Goal: Task Accomplishment & Management: Manage account settings

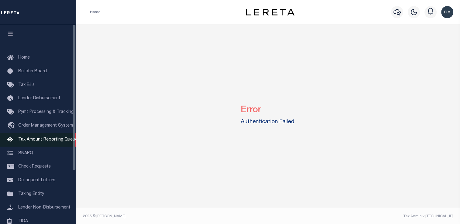
click at [36, 140] on span "Tax Amount Reporting Queue" at bounding box center [47, 140] width 59 height 4
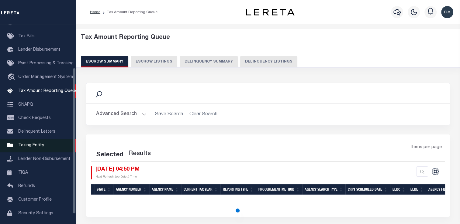
scroll to position [59, 0]
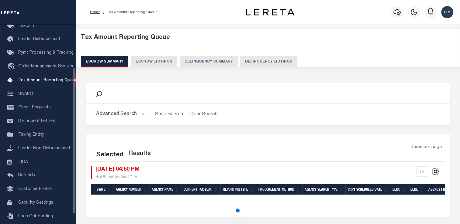
click at [204, 64] on button "Delinquency Summary" at bounding box center [209, 62] width 58 height 12
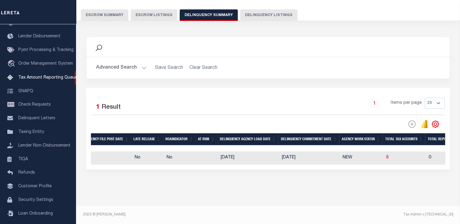
scroll to position [0, 302]
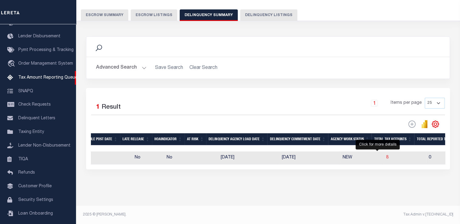
click at [386, 156] on span "8" at bounding box center [387, 158] width 2 height 4
select select "100"
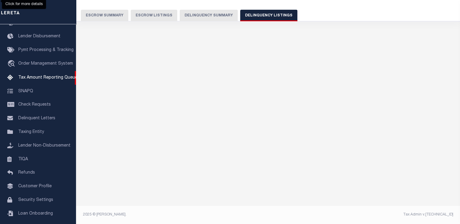
select select "100"
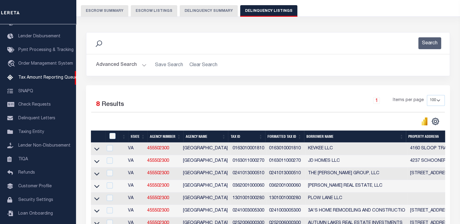
scroll to position [45, 0]
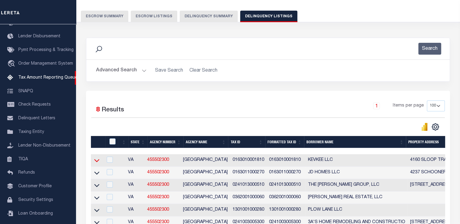
click at [95, 163] on icon at bounding box center [96, 160] width 5 height 6
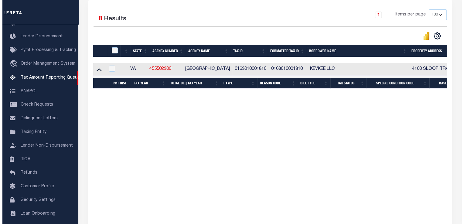
scroll to position [167, 0]
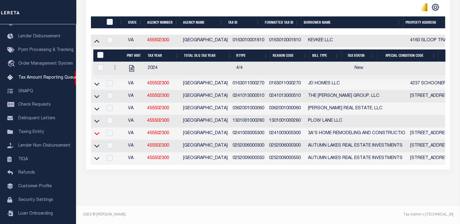
click at [95, 135] on icon at bounding box center [96, 133] width 5 height 6
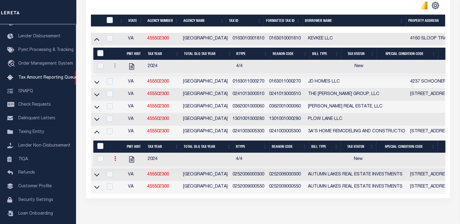
click at [114, 161] on icon at bounding box center [115, 158] width 2 height 5
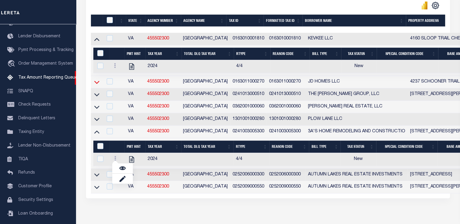
click at [98, 85] on icon at bounding box center [96, 82] width 5 height 6
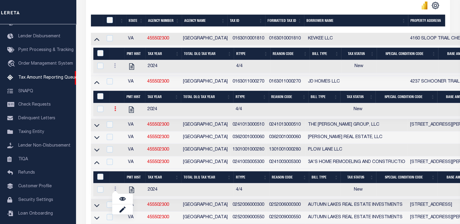
click at [116, 110] on link at bounding box center [115, 109] width 7 height 5
click at [123, 132] on img "" at bounding box center [122, 129] width 6 height 6
select select "NW2"
select select
type input "[DATE]"
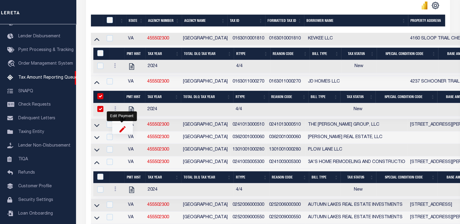
checkbox input "true"
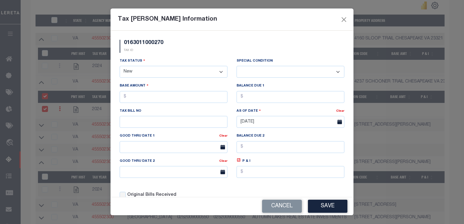
drag, startPoint x: 215, startPoint y: 74, endPoint x: 213, endPoint y: 77, distance: 3.3
click at [215, 75] on select "- Select Status - Open Due/Unpaid Paid Incomplete No Tax Due Internal Refund Pr…" at bounding box center [174, 72] width 108 height 12
select select "PYD"
click at [120, 67] on select "- Select Status - Open Due/Unpaid Paid Incomplete No Tax Due Internal Refund Pr…" at bounding box center [174, 72] width 108 height 12
select select "0"
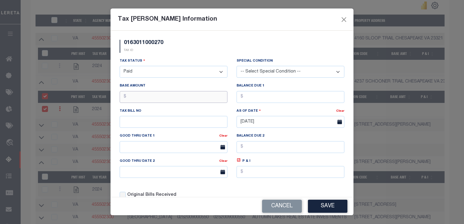
click at [214, 96] on input "text" at bounding box center [174, 97] width 108 height 12
type input "$1.00"
click at [321, 207] on button "Save" at bounding box center [327, 206] width 39 height 13
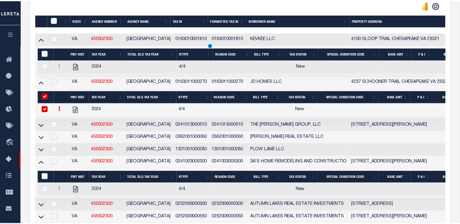
scroll to position [140, 0]
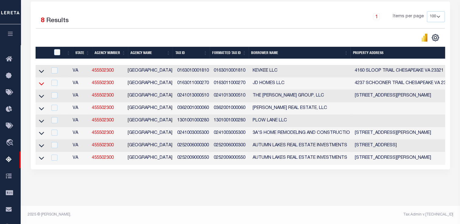
click at [41, 80] on icon at bounding box center [41, 83] width 5 height 6
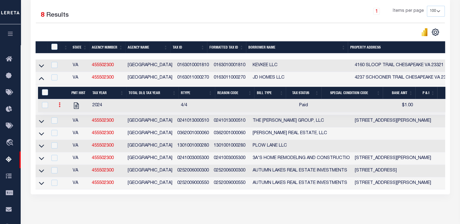
click at [57, 104] on link at bounding box center [59, 105] width 7 height 5
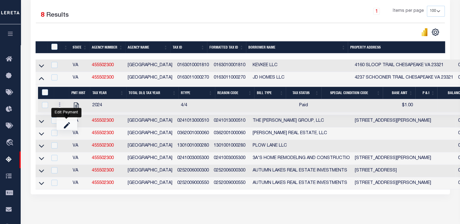
click at [65, 123] on link "" at bounding box center [67, 125] width 21 height 10
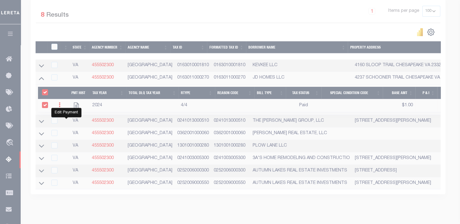
select select "PYD"
type input "$1.00"
checkbox input "true"
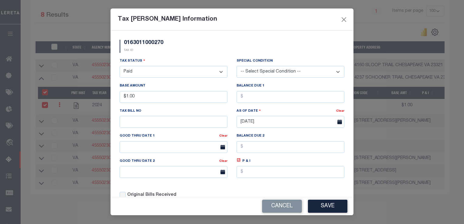
click at [198, 70] on select "- Select Status - Open Due/Unpaid Paid Incomplete No Tax Due Internal Refund Pr…" at bounding box center [174, 72] width 108 height 12
click at [120, 67] on select "- Select Status - Open Due/Unpaid Paid Incomplete No Tax Due Internal Refund Pr…" at bounding box center [174, 72] width 108 height 12
click at [322, 209] on button "Save" at bounding box center [327, 206] width 39 height 13
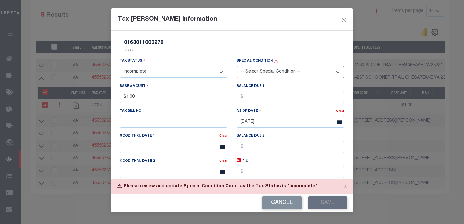
click at [166, 74] on select "- Select Status - Open Due/Unpaid Paid Incomplete No Tax Due Internal Refund Pr…" at bounding box center [174, 72] width 108 height 12
drag, startPoint x: 256, startPoint y: 96, endPoint x: 244, endPoint y: 98, distance: 12.3
click at [256, 96] on input "text" at bounding box center [291, 97] width 108 height 12
click at [188, 100] on input "$1.00" at bounding box center [174, 97] width 108 height 12
click at [262, 102] on input "text" at bounding box center [291, 97] width 108 height 12
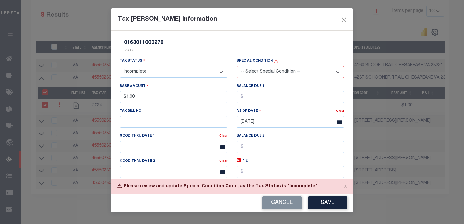
click at [262, 62] on label "Special Condition" at bounding box center [258, 61] width 42 height 5
click at [269, 77] on select "-- Select Special Condition -- 3RD PARTY TAX LIEN AGENCY TAX LIEN (A.K.A Inside…" at bounding box center [291, 72] width 108 height 12
drag, startPoint x: 244, startPoint y: 52, endPoint x: 238, endPoint y: 54, distance: 6.4
click at [244, 52] on div "0163011000270 TAX ID" at bounding box center [232, 49] width 234 height 18
drag, startPoint x: 158, startPoint y: 73, endPoint x: 159, endPoint y: 78, distance: 4.9
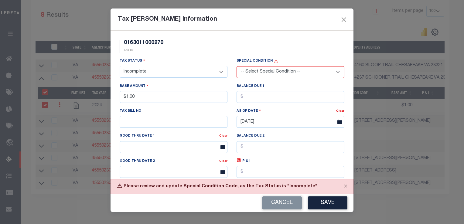
click at [158, 74] on select "- Select Status - Open Due/Unpaid Paid Incomplete No Tax Due Internal Refund Pr…" at bounding box center [174, 72] width 108 height 12
select select "NTX"
click at [120, 67] on select "- Select Status - Open Due/Unpaid Paid Incomplete No Tax Due Internal Refund Pr…" at bounding box center [174, 72] width 108 height 12
click at [317, 203] on button "Save" at bounding box center [327, 203] width 39 height 13
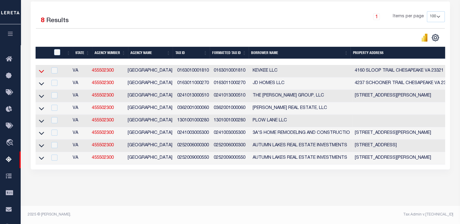
click at [40, 68] on icon at bounding box center [41, 71] width 5 height 6
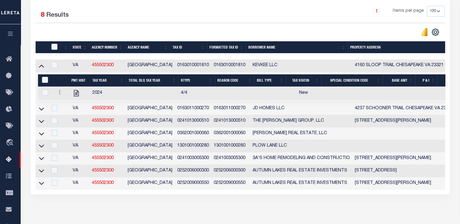
click at [39, 108] on link at bounding box center [41, 108] width 7 height 4
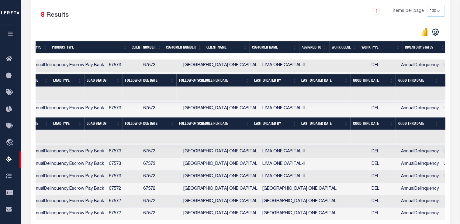
scroll to position [0, 552]
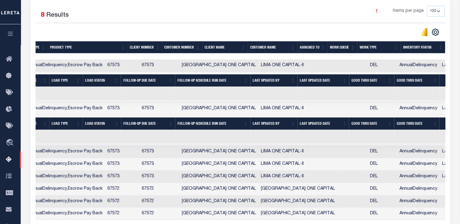
drag, startPoint x: 182, startPoint y: 108, endPoint x: 298, endPoint y: 106, distance: 116.7
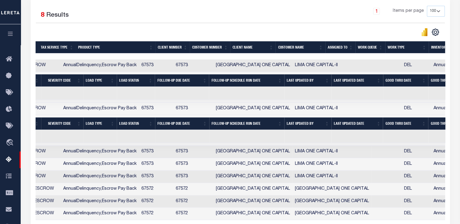
scroll to position [0, 0]
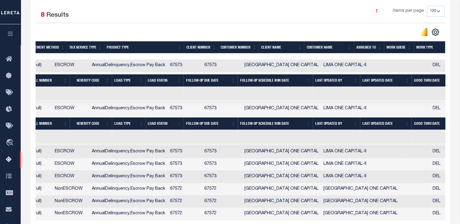
drag, startPoint x: 283, startPoint y: 106, endPoint x: 262, endPoint y: 107, distance: 20.7
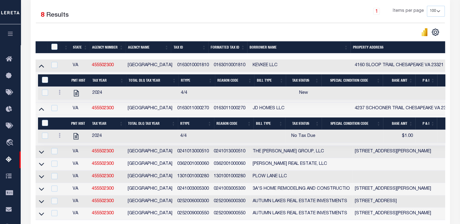
drag, startPoint x: 262, startPoint y: 107, endPoint x: 144, endPoint y: 92, distance: 119.1
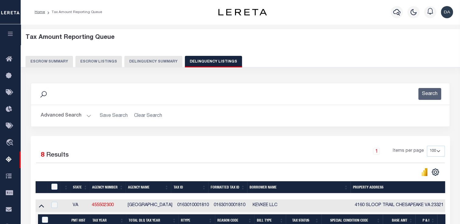
click at [155, 61] on button "Delinquency Summary" at bounding box center [153, 62] width 58 height 12
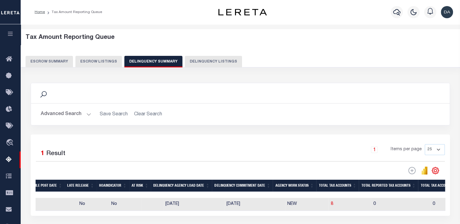
click at [61, 110] on button "Advanced Search" at bounding box center [66, 114] width 50 height 12
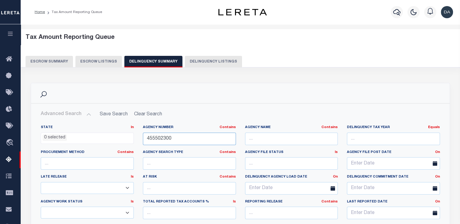
click at [181, 137] on input "455502300" at bounding box center [189, 139] width 93 height 12
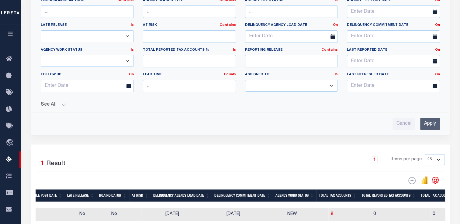
click at [427, 126] on input "Apply" at bounding box center [430, 124] width 20 height 12
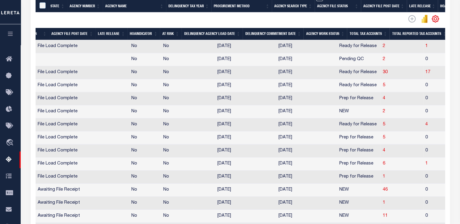
scroll to position [243, 0]
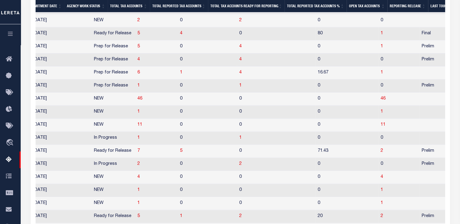
drag, startPoint x: 229, startPoint y: 130, endPoint x: 274, endPoint y: 130, distance: 44.4
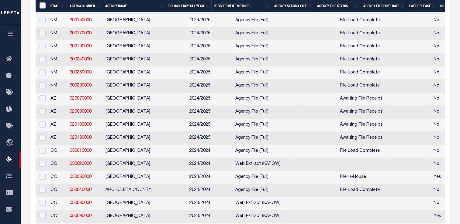
drag, startPoint x: 273, startPoint y: 125, endPoint x: 61, endPoint y: 132, distance: 212.8
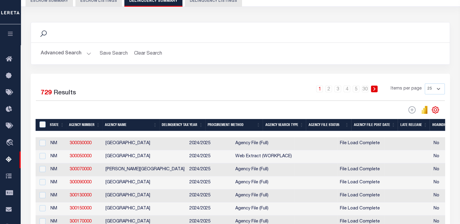
click at [68, 52] on button "Advanced Search" at bounding box center [66, 54] width 50 height 12
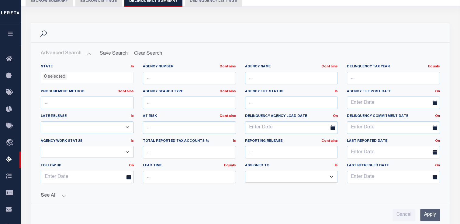
click at [57, 200] on div "State In In AK AL AR AZ CA CO CT DC DE FL GA GU HI IA ID IL IN KS [GEOGRAPHIC_D…" at bounding box center [240, 141] width 409 height 162
click at [62, 198] on button "See All" at bounding box center [240, 196] width 399 height 6
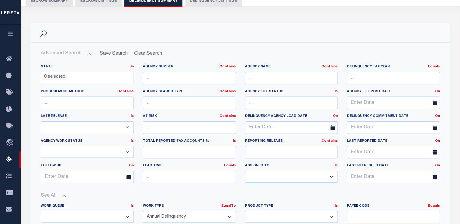
click at [177, 217] on select "Annual Delinquency Back Search Payment Status Check DTRACK" at bounding box center [189, 217] width 93 height 12
select select
click at [143, 211] on select "Annual Delinquency Back Search Payment Status Check DTRACK" at bounding box center [189, 217] width 93 height 12
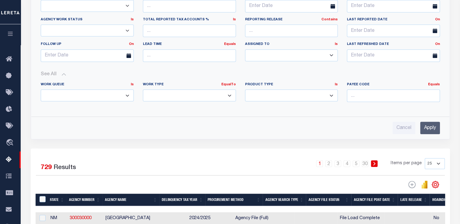
click at [426, 131] on input "Apply" at bounding box center [430, 128] width 20 height 12
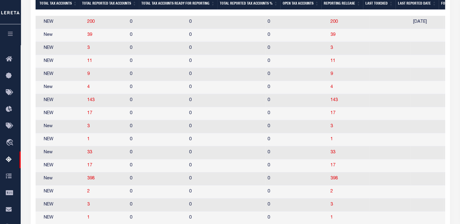
drag, startPoint x: 199, startPoint y: 142, endPoint x: 385, endPoint y: 125, distance: 187.0
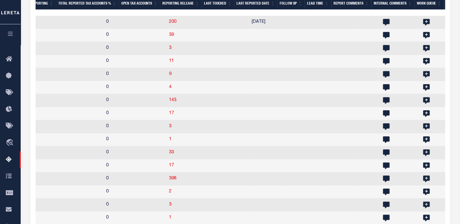
drag, startPoint x: 333, startPoint y: 128, endPoint x: 267, endPoint y: 135, distance: 66.2
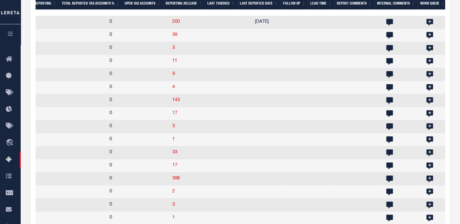
drag, startPoint x: 283, startPoint y: 137, endPoint x: 313, endPoint y: 135, distance: 30.1
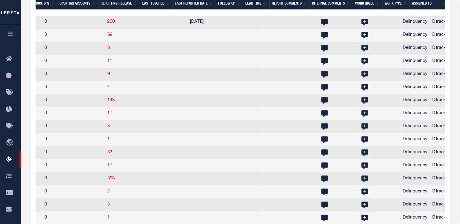
click at [220, 159] on td at bounding box center [241, 152] width 43 height 13
checkbox input "true"
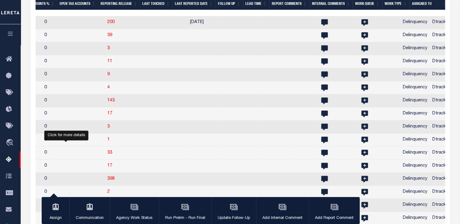
click at [107, 155] on span "33" at bounding box center [109, 153] width 5 height 4
select select "100"
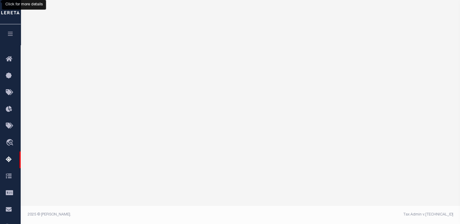
select select "100"
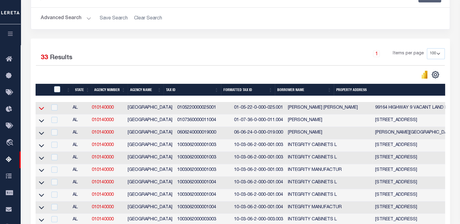
click at [42, 109] on icon at bounding box center [41, 108] width 5 height 3
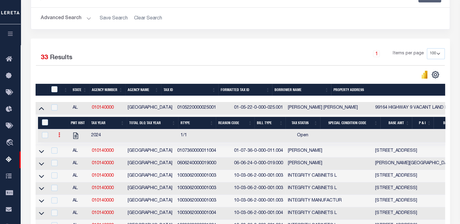
click at [58, 135] on icon at bounding box center [59, 134] width 2 height 5
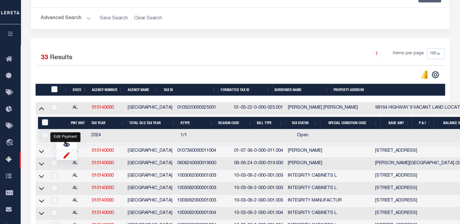
click at [65, 158] on img "" at bounding box center [66, 155] width 6 height 6
select select "OP2"
select select
checkbox input "true"
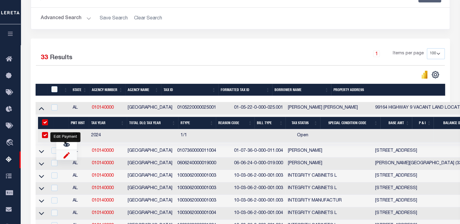
checkbox input "true"
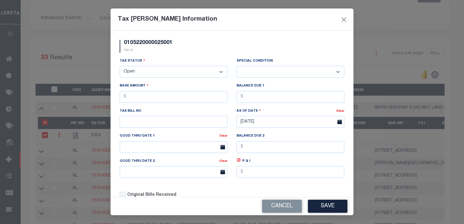
click at [168, 74] on select "- Select Status - Open Due/Unpaid Paid Incomplete No Tax Due Internal Refund Pr…" at bounding box center [174, 72] width 108 height 12
select select "PYD"
click at [120, 67] on select "- Select Status - Open Due/Unpaid Paid Incomplete No Tax Due Internal Refund Pr…" at bounding box center [174, 72] width 108 height 12
select select "0"
click at [170, 94] on input "text" at bounding box center [174, 97] width 108 height 12
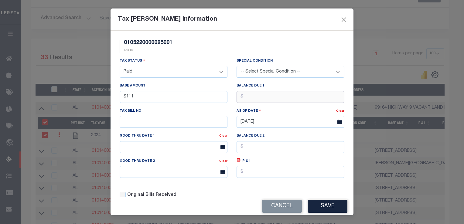
type input "$111.00"
click at [269, 95] on input "text" at bounding box center [291, 97] width 108 height 12
click at [331, 211] on button "Save" at bounding box center [327, 206] width 39 height 13
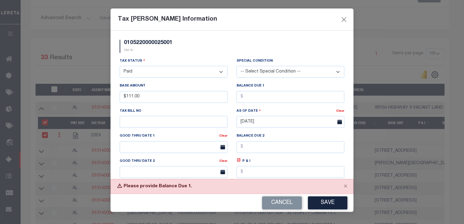
click at [153, 71] on select "- Select Status - Open Due/Unpaid Paid Incomplete No Tax Due Internal Refund Pr…" at bounding box center [174, 72] width 108 height 12
click at [120, 67] on select "- Select Status - Open Due/Unpaid Paid Incomplete No Tax Due Internal Refund Pr…" at bounding box center [174, 72] width 108 height 12
click at [324, 203] on button "Save" at bounding box center [327, 203] width 39 height 13
click at [157, 75] on select "- Select Status - Open Due/Unpaid Paid Incomplete No Tax Due Internal Refund Pr…" at bounding box center [174, 72] width 108 height 12
select select "PYD"
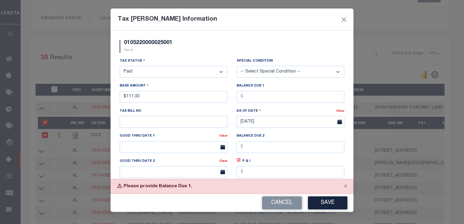
click at [120, 67] on select "- Select Status - Open Due/Unpaid Paid Incomplete No Tax Due Internal Refund Pr…" at bounding box center [174, 72] width 108 height 12
click at [320, 200] on button "Save" at bounding box center [327, 203] width 39 height 13
click at [169, 100] on input "$111.00" at bounding box center [174, 97] width 108 height 12
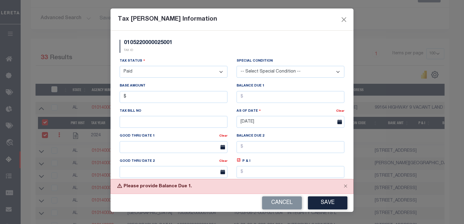
type input "$.00"
click at [194, 116] on div "Tax Bill No" at bounding box center [174, 118] width 108 height 20
click at [252, 98] on input "text" at bounding box center [291, 97] width 108 height 12
click at [187, 120] on input "text" at bounding box center [174, 122] width 108 height 12
click at [184, 93] on input "$.00" at bounding box center [174, 97] width 108 height 12
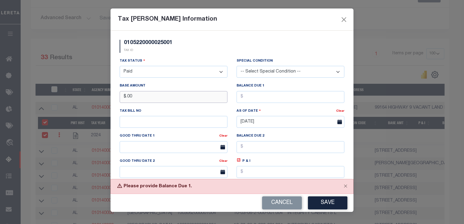
click at [184, 93] on input "$.00" at bounding box center [174, 97] width 108 height 12
click at [184, 94] on input "$.00" at bounding box center [174, 97] width 108 height 12
drag, startPoint x: 275, startPoint y: 201, endPoint x: 227, endPoint y: 191, distance: 48.7
click at [276, 201] on button "Cancel" at bounding box center [282, 203] width 40 height 13
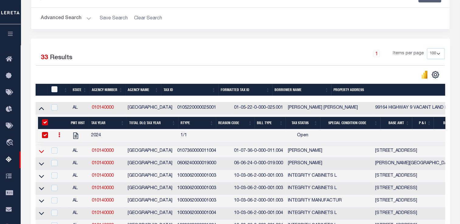
click at [43, 153] on icon at bounding box center [41, 151] width 5 height 6
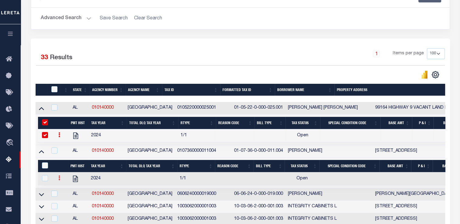
click at [59, 181] on link at bounding box center [59, 178] width 7 height 5
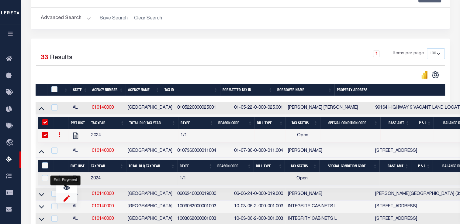
drag, startPoint x: 65, startPoint y: 198, endPoint x: 69, endPoint y: 196, distance: 4.5
click at [65, 198] on img "" at bounding box center [66, 198] width 6 height 6
select select
checkbox input "true"
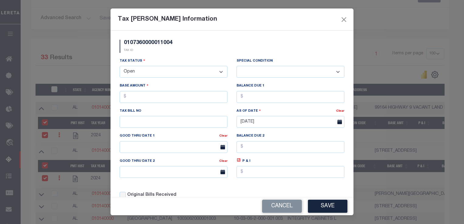
click at [188, 75] on select "- Select Status - Open Due/Unpaid Paid Incomplete No Tax Due Internal Refund Pr…" at bounding box center [174, 72] width 108 height 12
select select "PYD"
click at [120, 67] on select "- Select Status - Open Due/Unpaid Paid Incomplete No Tax Due Internal Refund Pr…" at bounding box center [174, 72] width 108 height 12
select select "0"
click at [317, 204] on button "Save" at bounding box center [327, 206] width 39 height 13
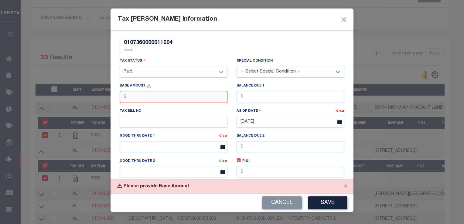
click at [192, 101] on input "text" at bounding box center [174, 97] width 108 height 12
type input "$0.00"
click at [253, 106] on div "Balance Due 1" at bounding box center [290, 95] width 117 height 25
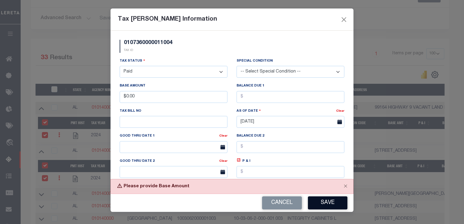
click at [325, 201] on button "Save" at bounding box center [327, 203] width 39 height 13
click at [254, 101] on input "text" at bounding box center [291, 97] width 108 height 12
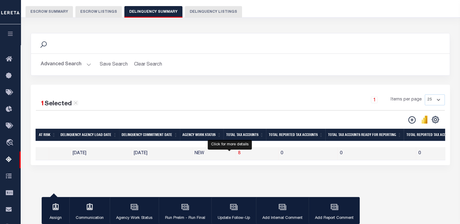
click at [238, 152] on span "8" at bounding box center [239, 153] width 2 height 4
select select "100"
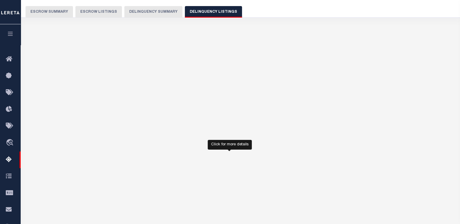
select select "100"
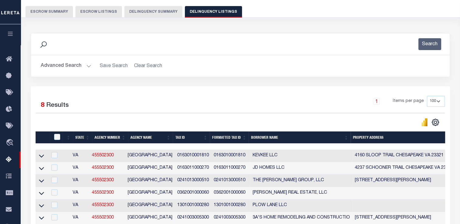
scroll to position [140, 0]
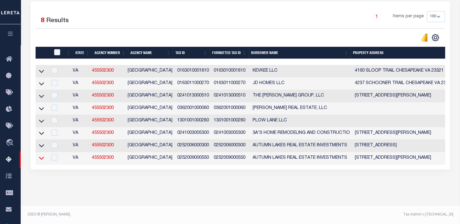
click at [39, 156] on icon at bounding box center [41, 158] width 5 height 6
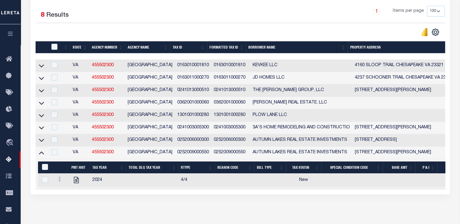
scroll to position [171, 0]
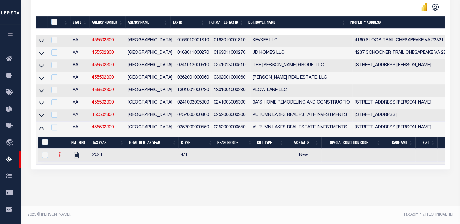
click at [59, 153] on icon at bounding box center [60, 154] width 2 height 5
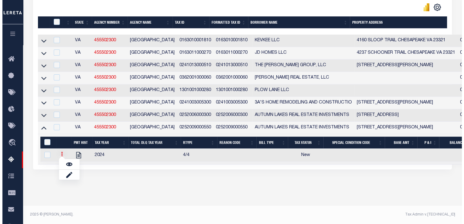
scroll to position [167, 0]
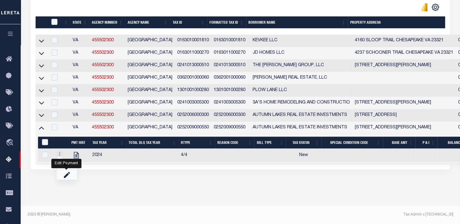
drag, startPoint x: 71, startPoint y: 176, endPoint x: 78, endPoint y: 171, distance: 8.3
click at [71, 177] on link "" at bounding box center [67, 175] width 21 height 10
checkbox input "true"
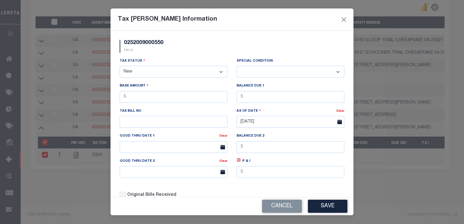
click at [151, 75] on select "- Select Status - Open Due/Unpaid Paid Incomplete No Tax Due Internal Refund Pr…" at bounding box center [174, 72] width 108 height 12
select select "PYD"
click at [120, 67] on select "- Select Status - Open Due/Unpaid Paid Incomplete No Tax Due Internal Refund Pr…" at bounding box center [174, 72] width 108 height 12
select select "0"
click at [321, 208] on button "Save" at bounding box center [327, 206] width 39 height 13
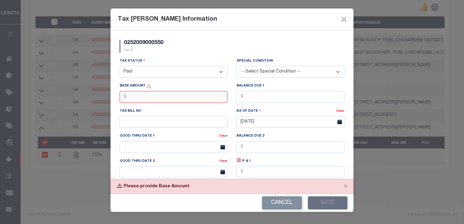
click at [185, 96] on input "text" at bounding box center [174, 97] width 108 height 12
type input "$0.00"
click at [320, 198] on button "Save" at bounding box center [327, 203] width 39 height 13
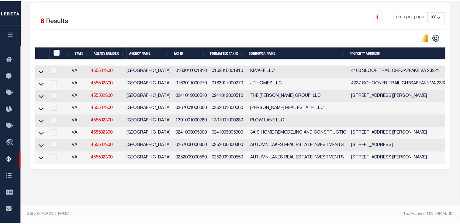
scroll to position [140, 0]
